Goal: Task Accomplishment & Management: Use online tool/utility

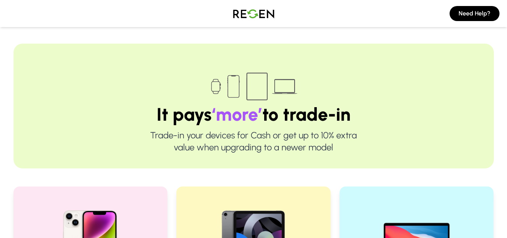
drag, startPoint x: 0, startPoint y: 0, endPoint x: 0, endPoint y: 108, distance: 108.5
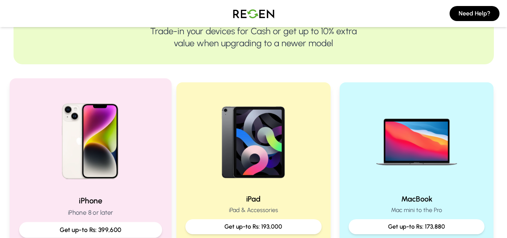
scroll to position [188, 0]
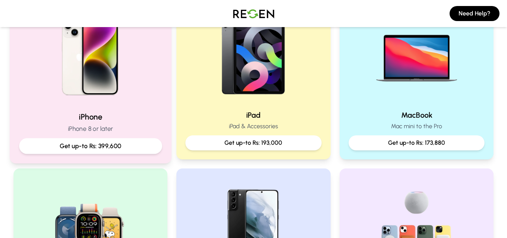
click at [108, 146] on p "Get up-to Rs: 399,600" at bounding box center [90, 145] width 130 height 9
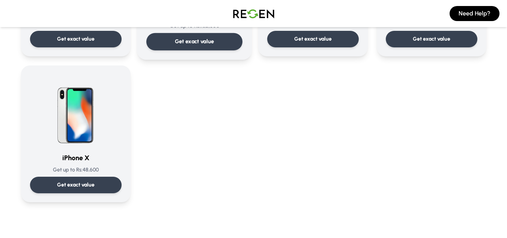
scroll to position [901, 0]
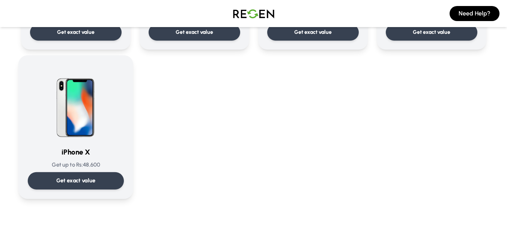
click at [75, 177] on p "Get exact value" at bounding box center [75, 180] width 39 height 8
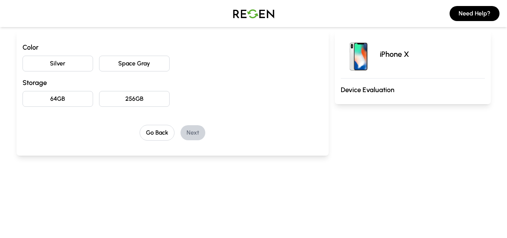
scroll to position [75, 0]
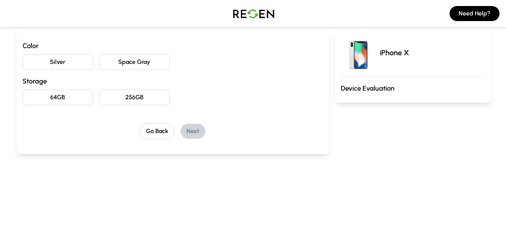
click at [69, 65] on button "Silver" at bounding box center [58, 62] width 71 height 16
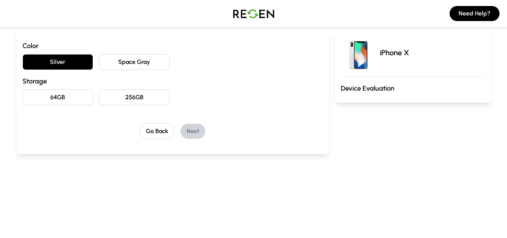
click at [129, 95] on button "256GB" at bounding box center [134, 97] width 71 height 16
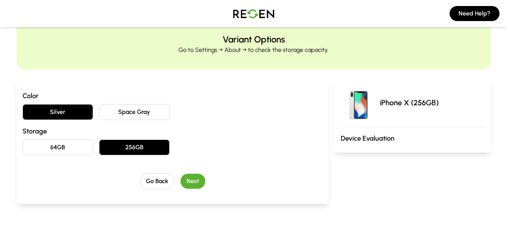
scroll to position [38, 0]
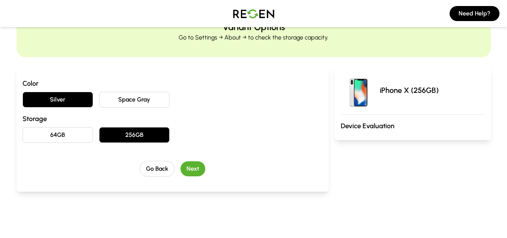
click at [196, 168] on button "Next" at bounding box center [193, 168] width 25 height 15
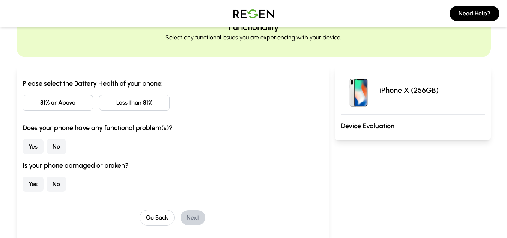
click at [62, 99] on button "81% or Above" at bounding box center [58, 103] width 71 height 16
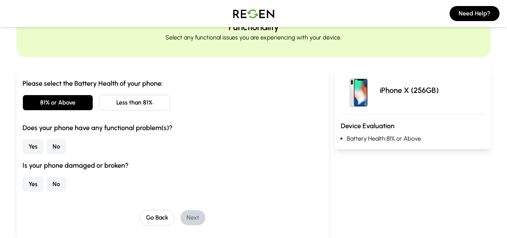
click at [60, 144] on button "No" at bounding box center [57, 146] width 20 height 15
click at [56, 185] on button "No" at bounding box center [57, 183] width 20 height 15
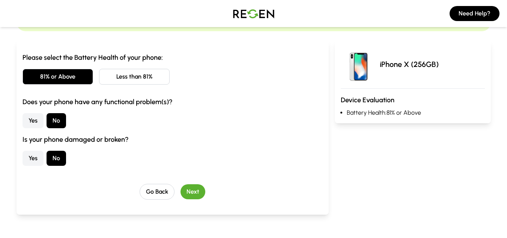
scroll to position [75, 0]
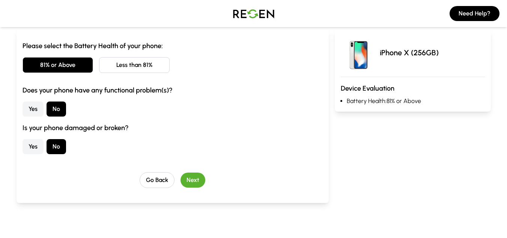
click at [188, 179] on button "Next" at bounding box center [193, 179] width 25 height 15
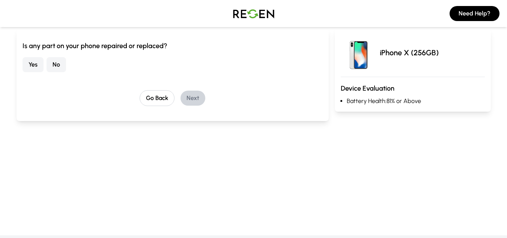
click at [38, 65] on button "Yes" at bounding box center [33, 64] width 21 height 15
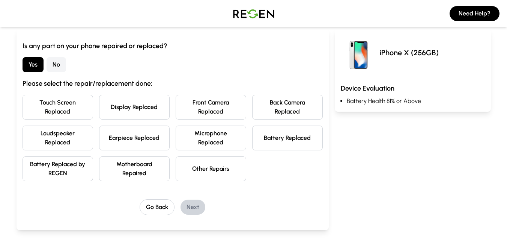
click at [294, 137] on button "Battery Replaced" at bounding box center [287, 137] width 71 height 25
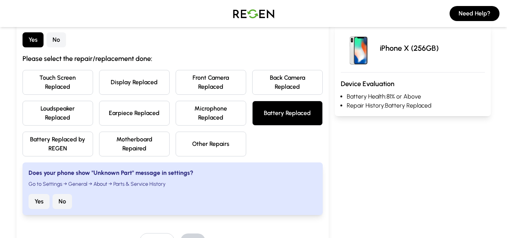
scroll to position [113, 0]
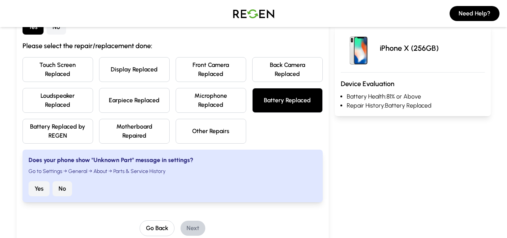
click at [118, 67] on button "Display Replaced" at bounding box center [134, 69] width 71 height 25
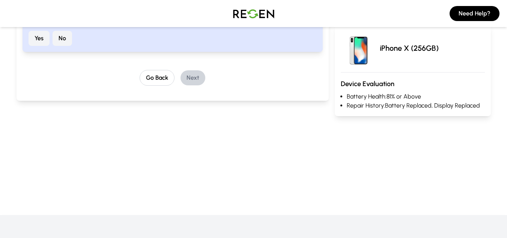
scroll to position [150, 0]
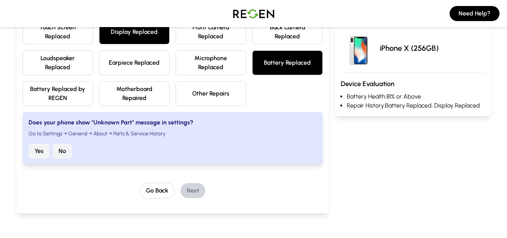
click at [67, 150] on button "No" at bounding box center [63, 150] width 20 height 15
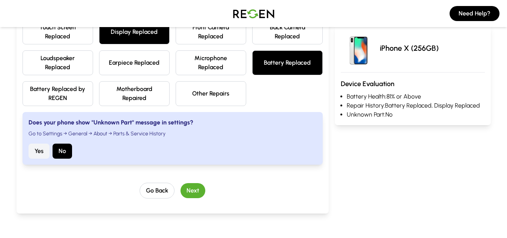
click at [198, 190] on button "Next" at bounding box center [193, 190] width 25 height 15
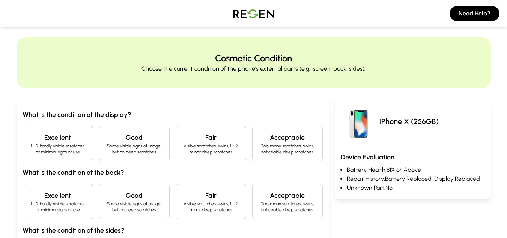
scroll to position [6, 0]
click at [132, 147] on p "Some visible signs of usage, but no deep scratches" at bounding box center [134, 149] width 58 height 12
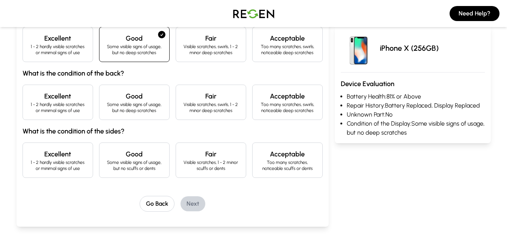
scroll to position [119, 0]
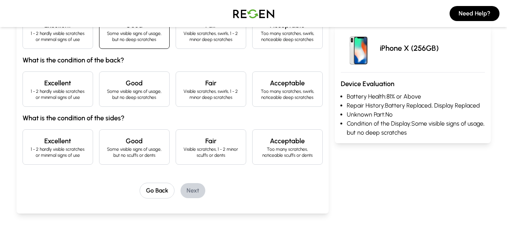
click at [129, 90] on p "Some visible signs of usage, but no deep scratches" at bounding box center [134, 94] width 58 height 12
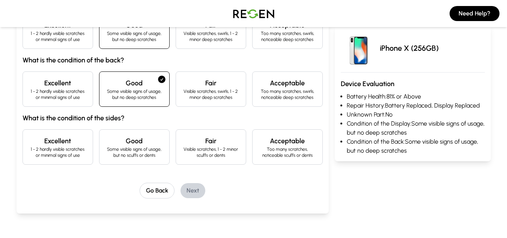
click at [143, 150] on p "Some visible signs of usage, but no scuffs or dents" at bounding box center [134, 152] width 58 height 12
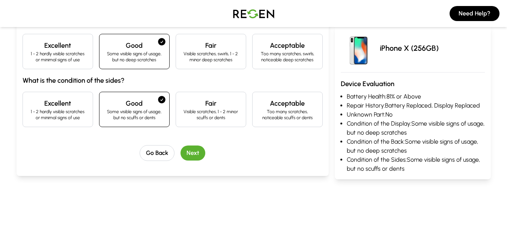
click at [196, 150] on button "Next" at bounding box center [193, 152] width 25 height 15
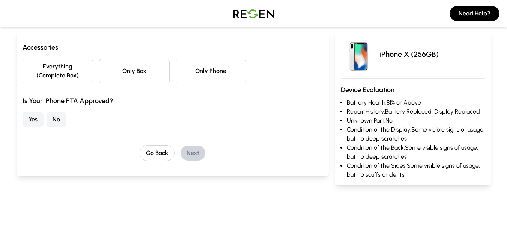
click at [191, 71] on button "Only Phone" at bounding box center [211, 71] width 71 height 25
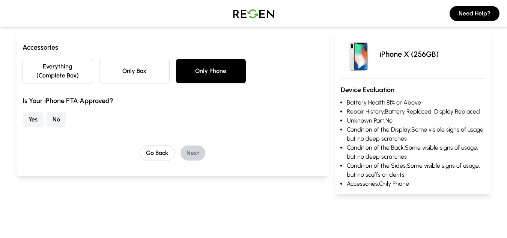
click at [30, 119] on button "Yes" at bounding box center [33, 119] width 21 height 15
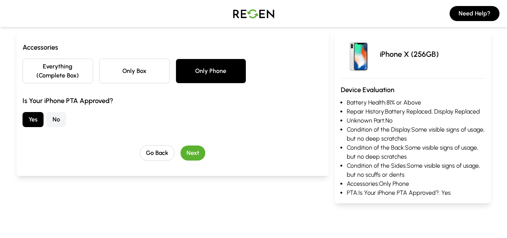
click at [195, 150] on button "Next" at bounding box center [193, 152] width 25 height 15
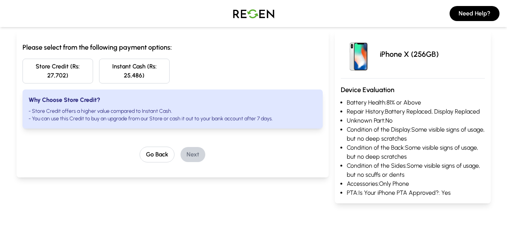
click at [60, 75] on button "Store Credit (Rs: 27,702)" at bounding box center [58, 71] width 71 height 25
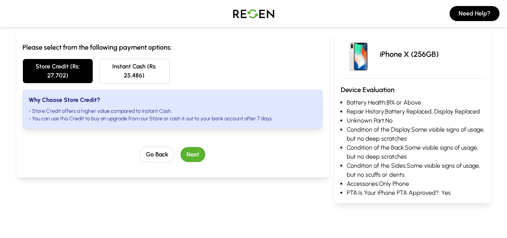
click at [140, 75] on button "Instant Cash (Rs: 25,486)" at bounding box center [134, 71] width 71 height 25
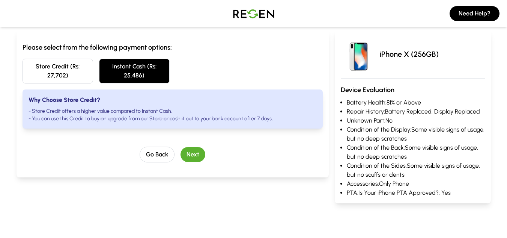
click at [195, 151] on button "Next" at bounding box center [193, 154] width 25 height 15
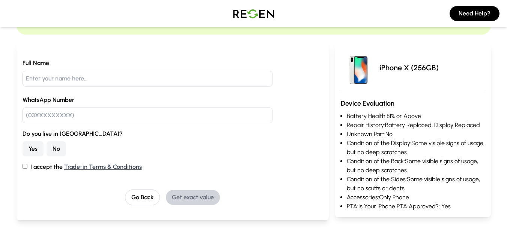
scroll to position [0, 0]
